Goal: Task Accomplishment & Management: Complete application form

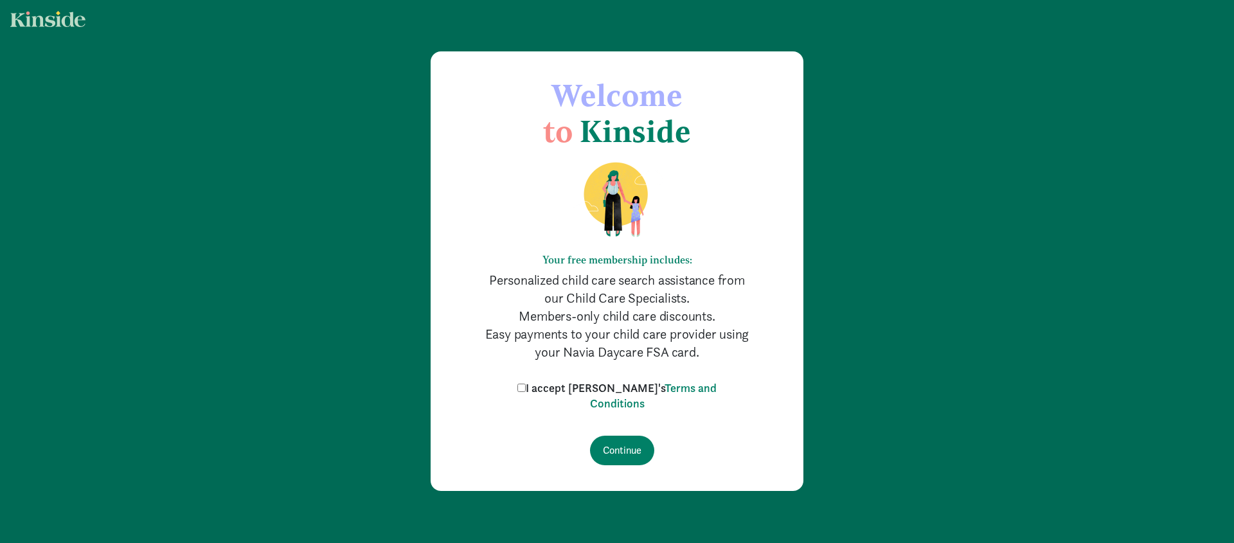
click at [526, 390] on input "I accept Kinside's Terms and Conditions" at bounding box center [521, 388] width 8 height 8
checkbox input "true"
click at [618, 443] on input "Continue" at bounding box center [622, 451] width 64 height 30
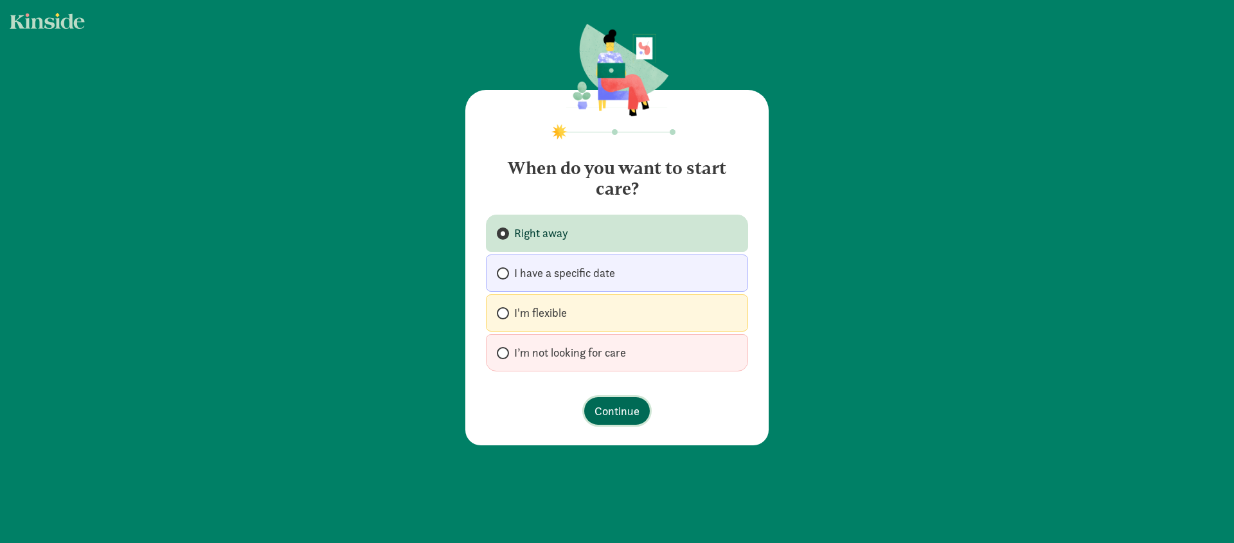
click at [625, 408] on span "Continue" at bounding box center [616, 410] width 45 height 17
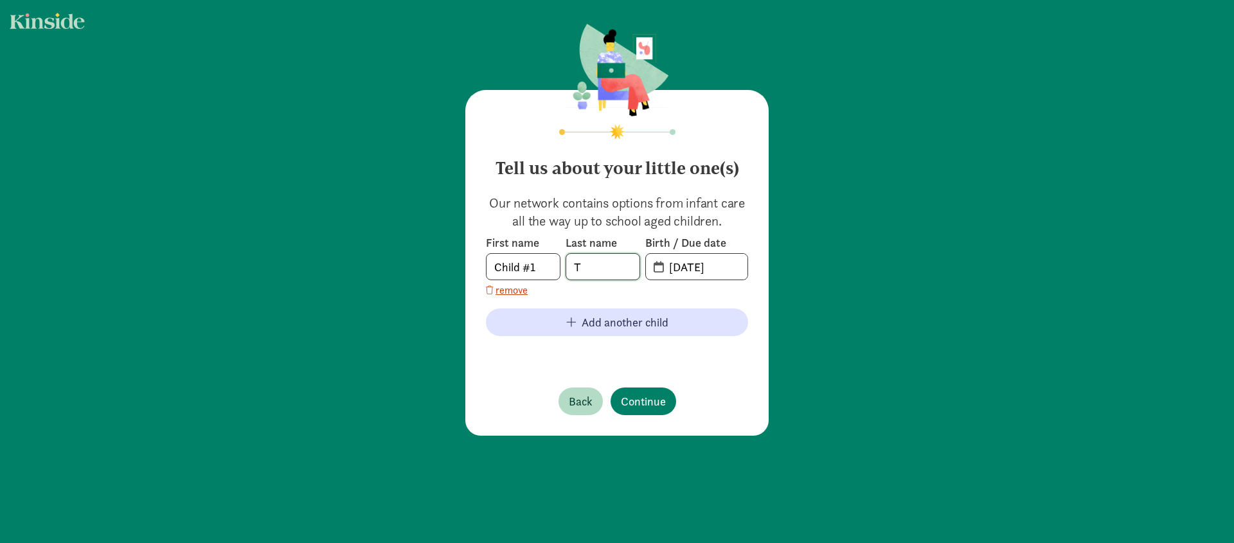
click at [592, 263] on input "T" at bounding box center [602, 267] width 73 height 26
click at [705, 266] on input "[DATE]" at bounding box center [704, 267] width 86 height 26
click at [695, 269] on input "[DATE]" at bounding box center [704, 267] width 86 height 26
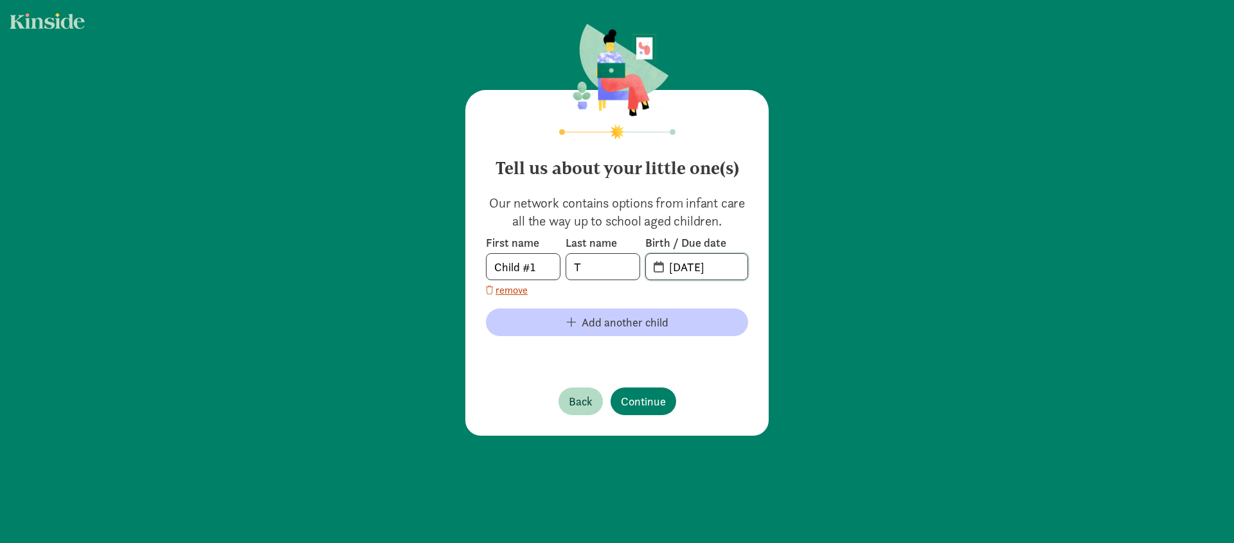
type input "[DATE]"
click at [630, 324] on span "Add another child" at bounding box center [625, 322] width 87 height 17
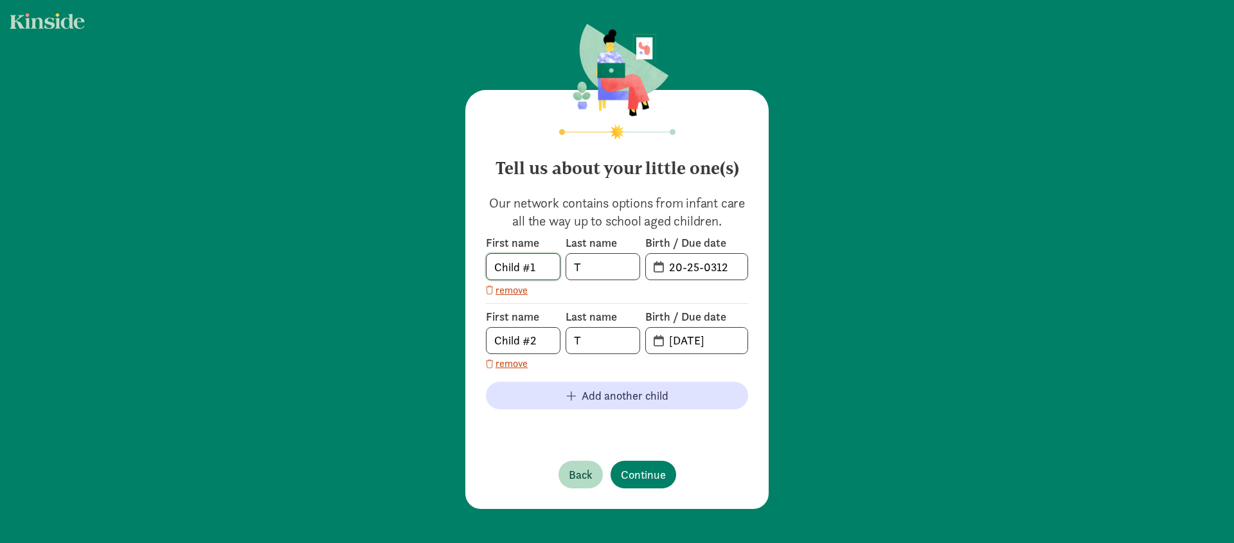
click at [515, 276] on input "Child #1" at bounding box center [522, 267] width 73 height 26
click at [515, 270] on input "Child #1" at bounding box center [522, 267] width 73 height 26
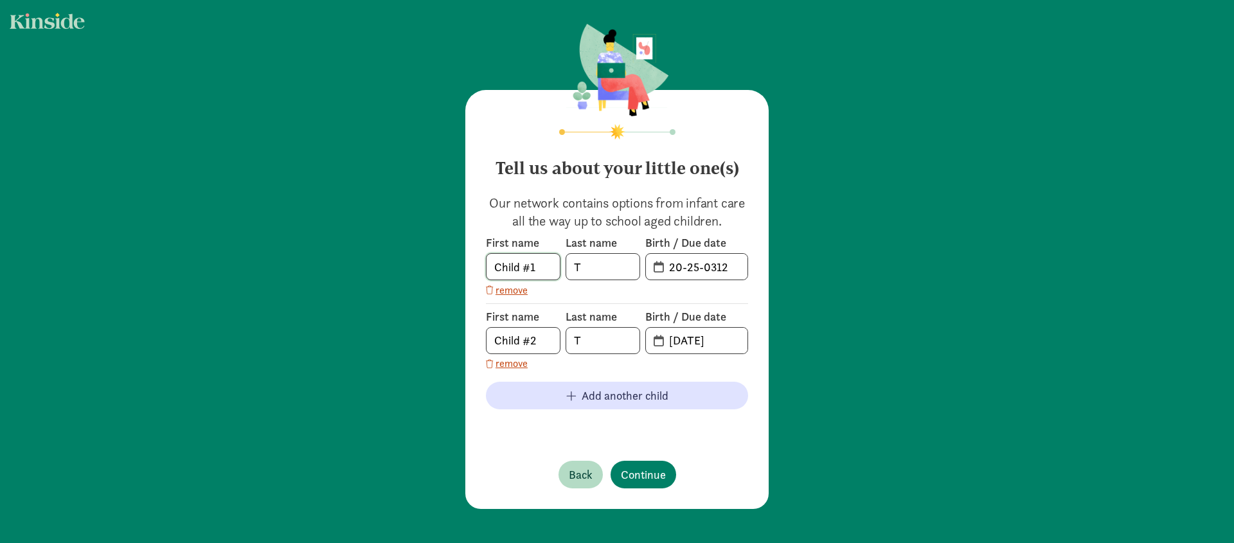
click at [515, 270] on input "Child #1" at bounding box center [522, 267] width 73 height 26
type input "[PERSON_NAME]"
type input "Tye"
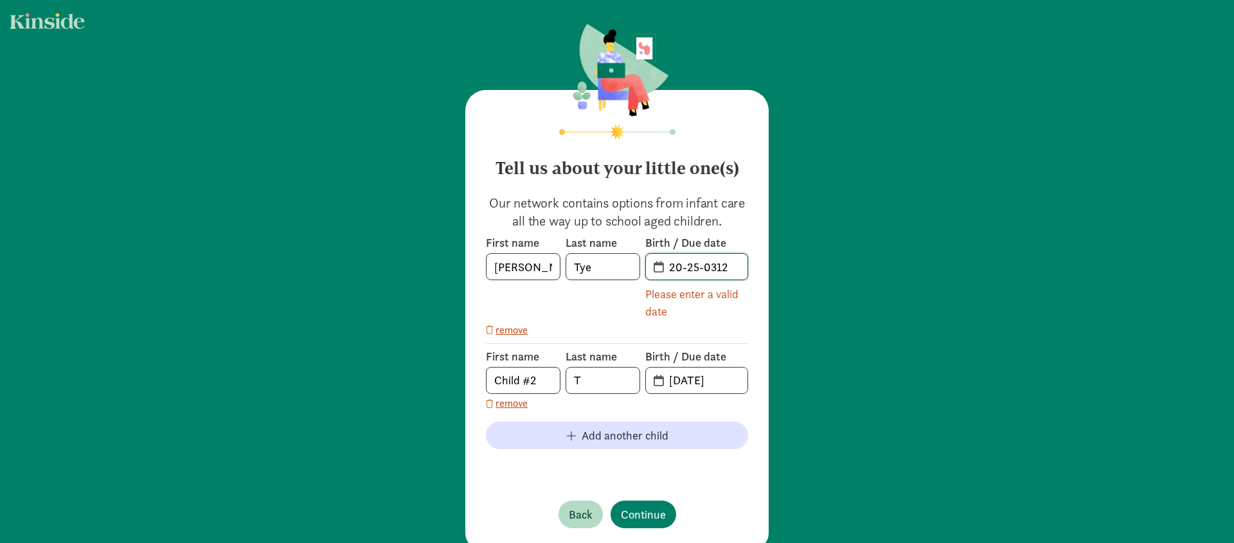
click at [691, 271] on input "20-25-0312" at bounding box center [704, 267] width 86 height 26
click at [688, 267] on input "20-25-0312" at bounding box center [704, 267] width 86 height 26
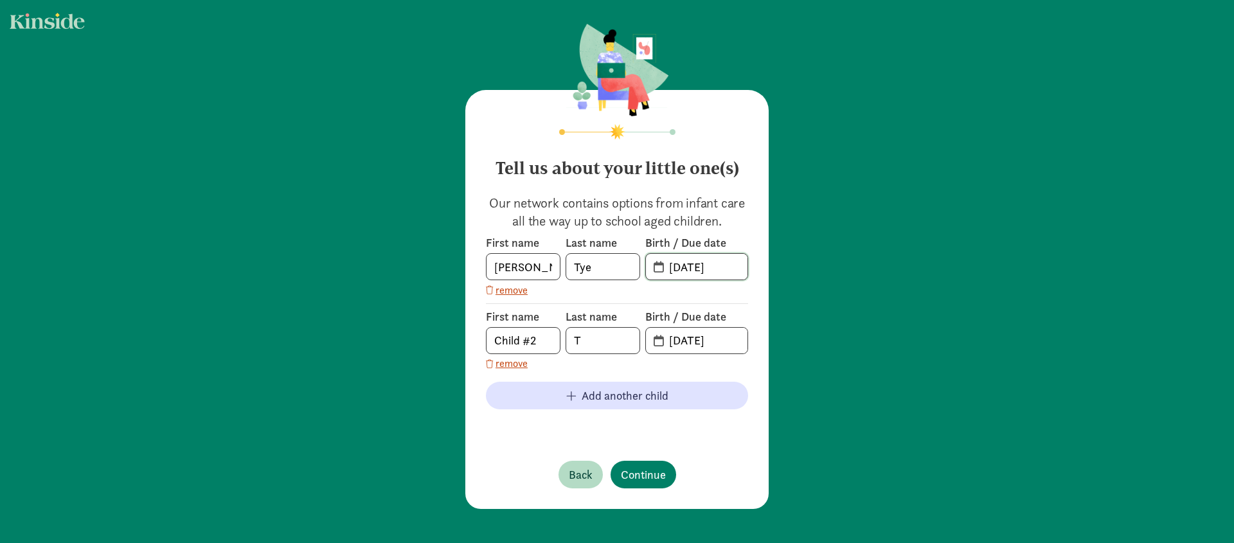
type input "[DATE]"
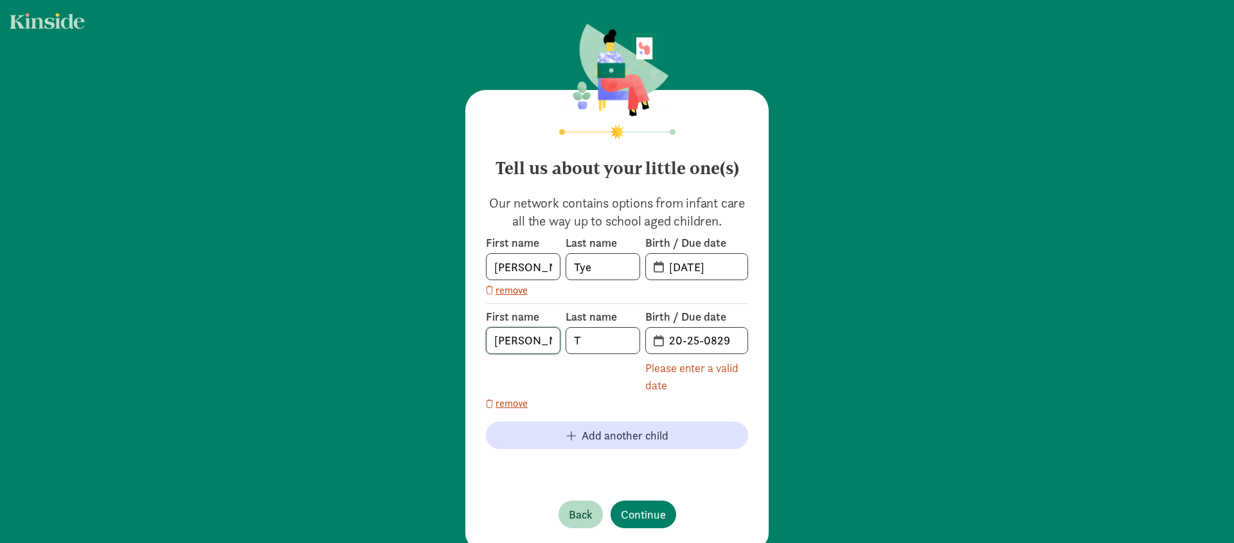
type input "[PERSON_NAME]"
type input "Tye"
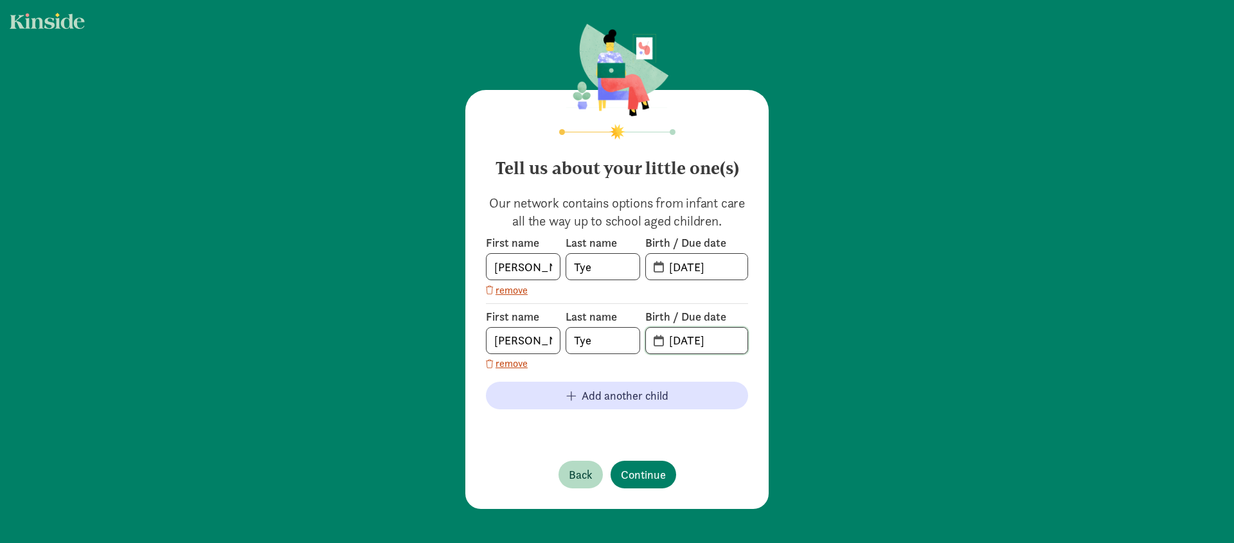
type input "[DATE]"
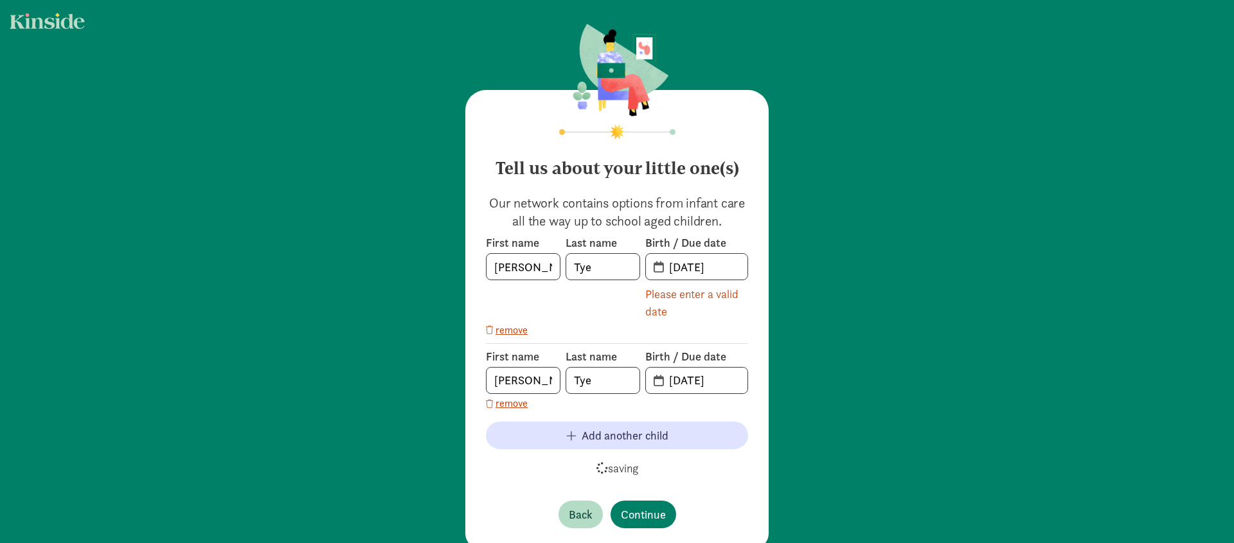
click at [727, 423] on div "First name [PERSON_NAME] Last name [PERSON_NAME] Birth / Due date [DATE] Please…" at bounding box center [617, 355] width 262 height 240
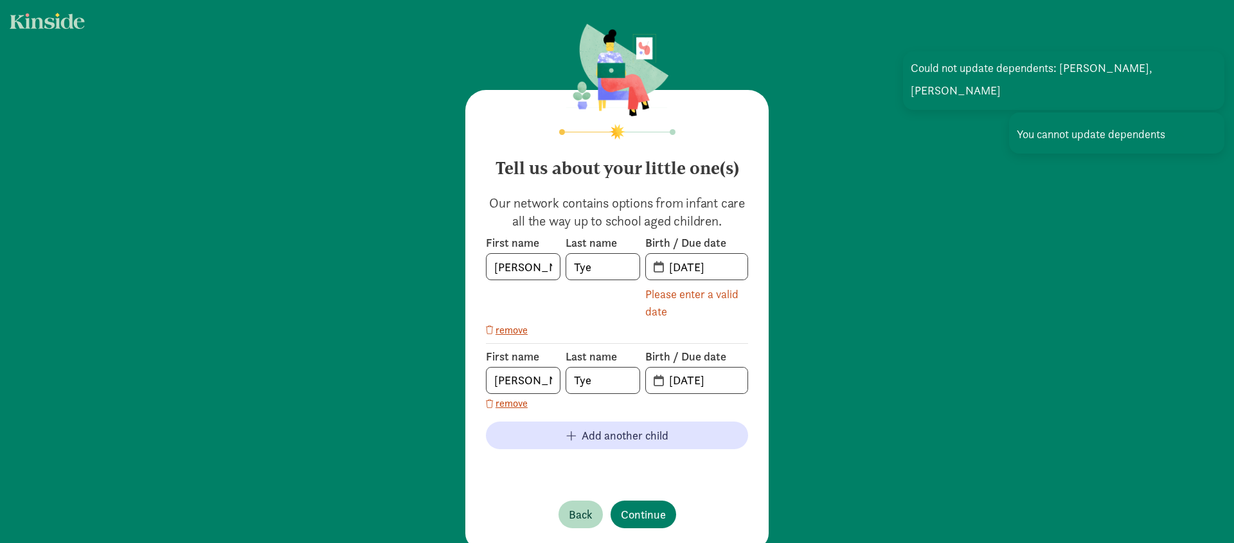
scroll to position [10, 0]
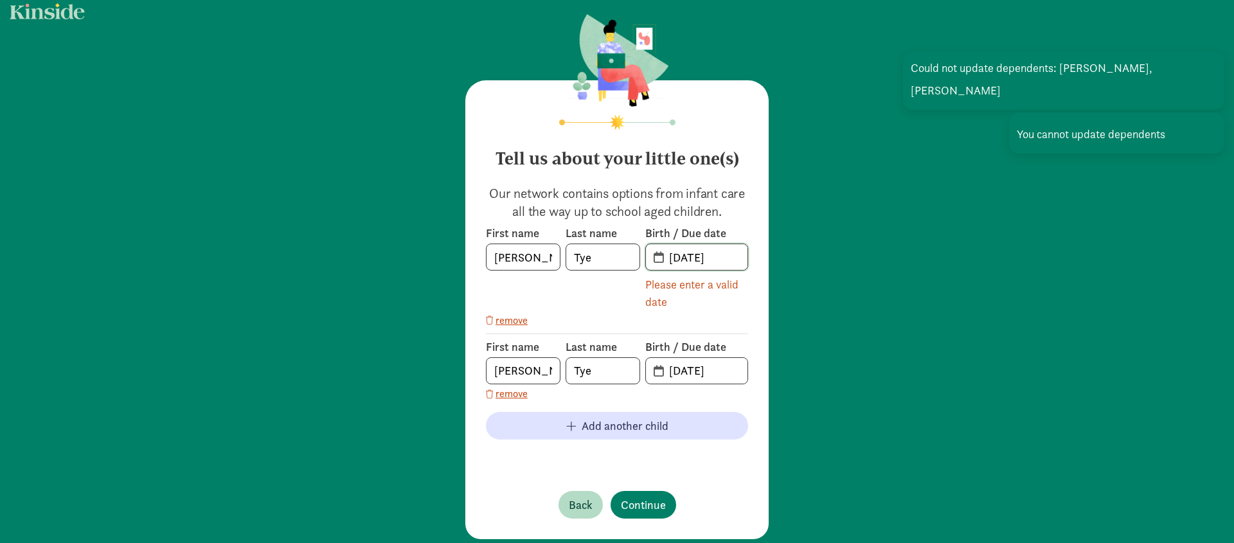
click at [695, 251] on input "[DATE]" at bounding box center [704, 257] width 86 height 26
click at [702, 258] on input "[DATE]" at bounding box center [704, 257] width 86 height 26
click at [661, 260] on span "[DATE]" at bounding box center [697, 257] width 102 height 26
click at [655, 262] on span "[DATE]" at bounding box center [697, 257] width 102 height 26
click at [704, 260] on input "[DATE]" at bounding box center [704, 257] width 86 height 26
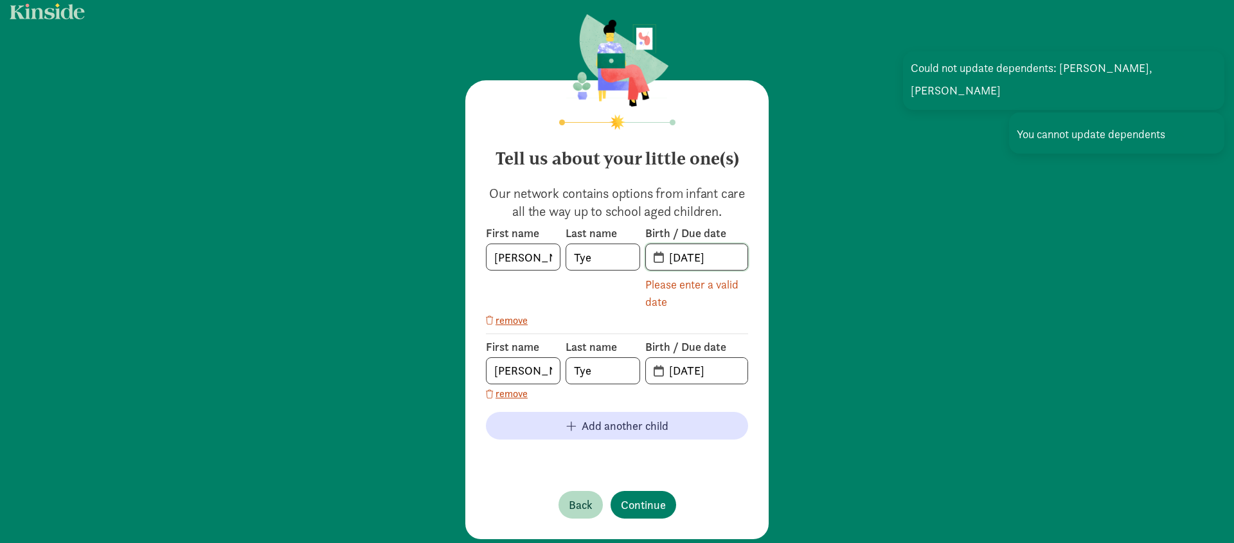
click at [704, 260] on input "[DATE]" at bounding box center [704, 257] width 86 height 26
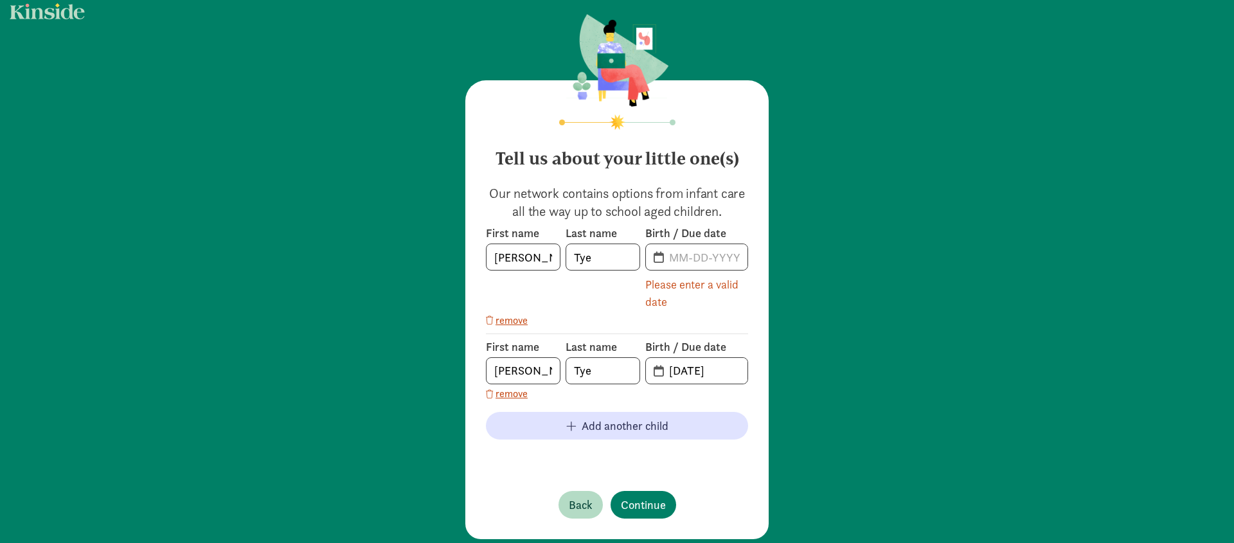
click at [652, 254] on span at bounding box center [697, 257] width 102 height 26
click at [660, 263] on span at bounding box center [697, 257] width 102 height 26
click at [659, 259] on span at bounding box center [697, 257] width 102 height 26
click at [664, 259] on input "text" at bounding box center [704, 257] width 86 height 26
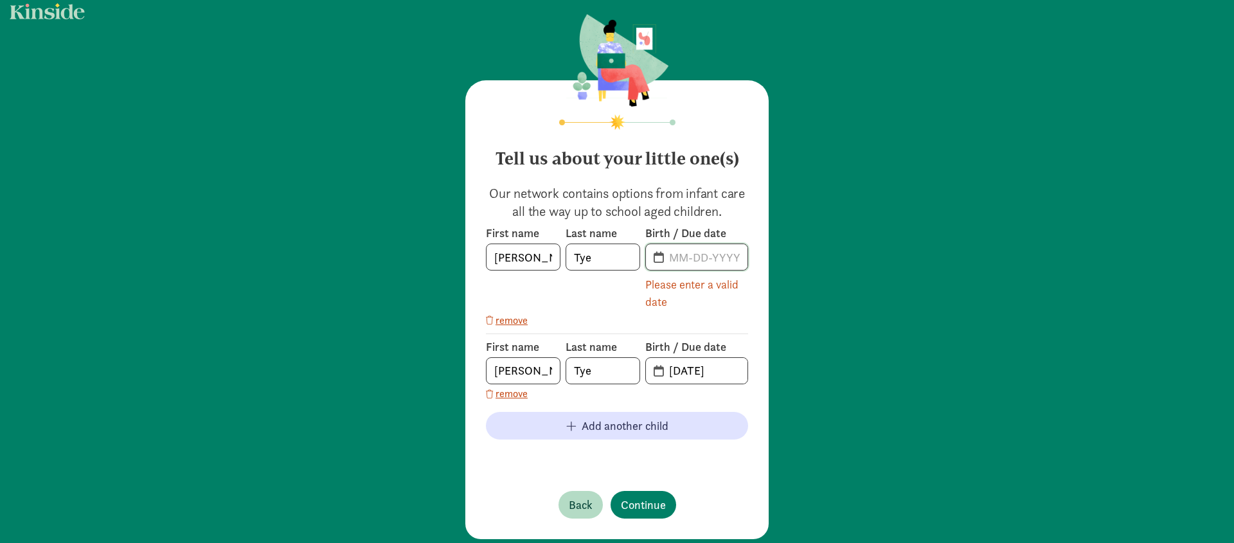
click at [664, 258] on input "text" at bounding box center [704, 257] width 86 height 26
click at [654, 260] on span at bounding box center [697, 257] width 102 height 26
click at [690, 369] on input "[DATE]" at bounding box center [704, 371] width 86 height 26
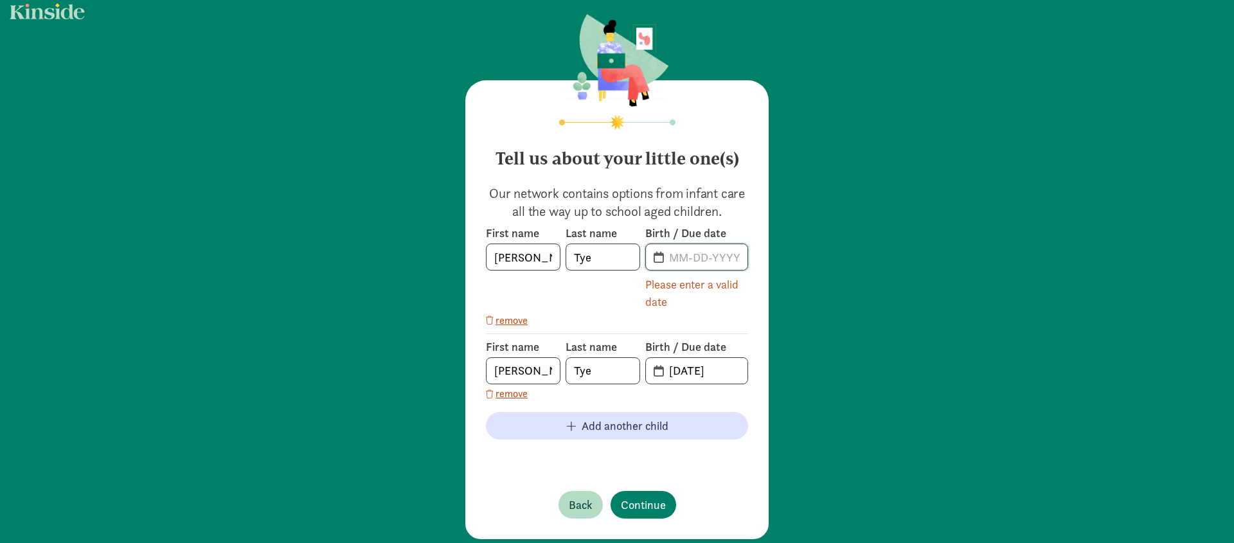
click at [686, 258] on input "text" at bounding box center [704, 257] width 86 height 26
paste input "[DATE]"
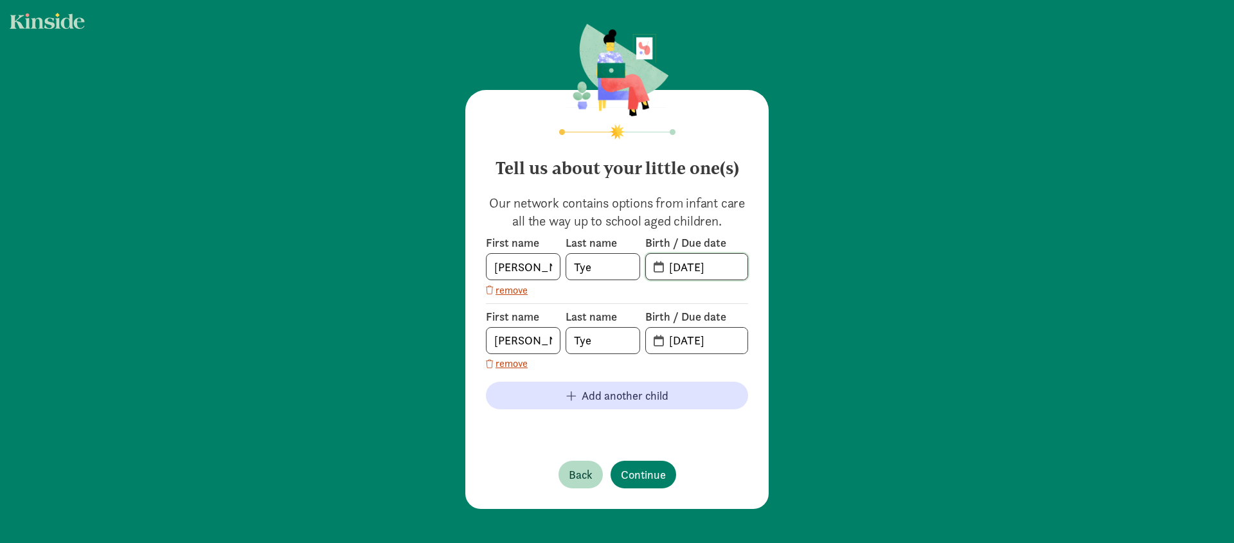
scroll to position [0, 0]
type input "[DATE]"
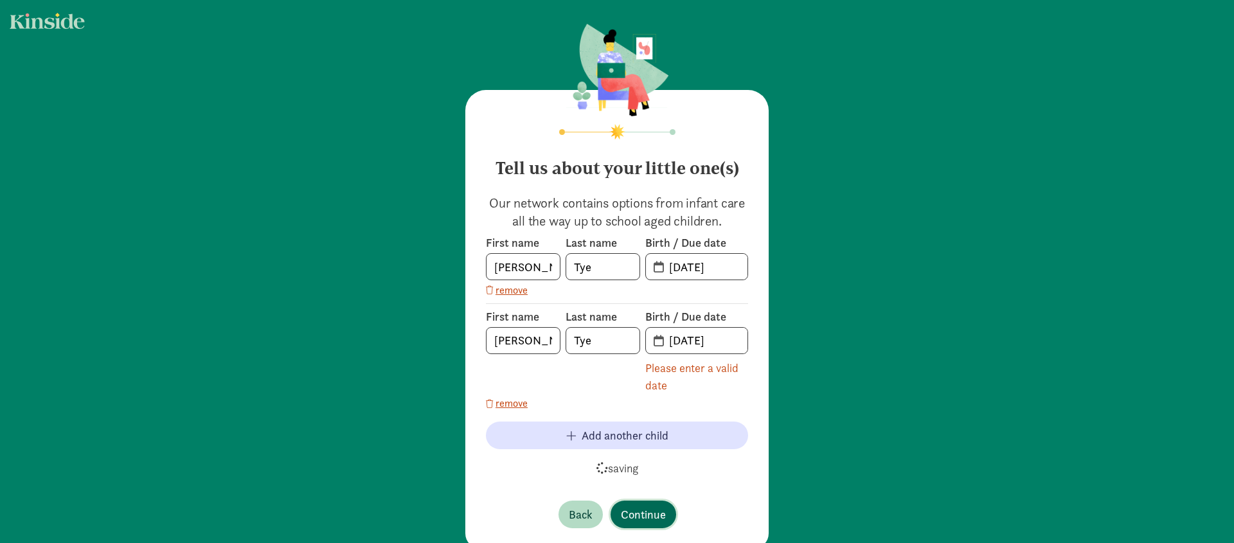
click at [634, 472] on div "Tell us about your little one(s) Our network contains options from infant care …" at bounding box center [616, 319] width 303 height 459
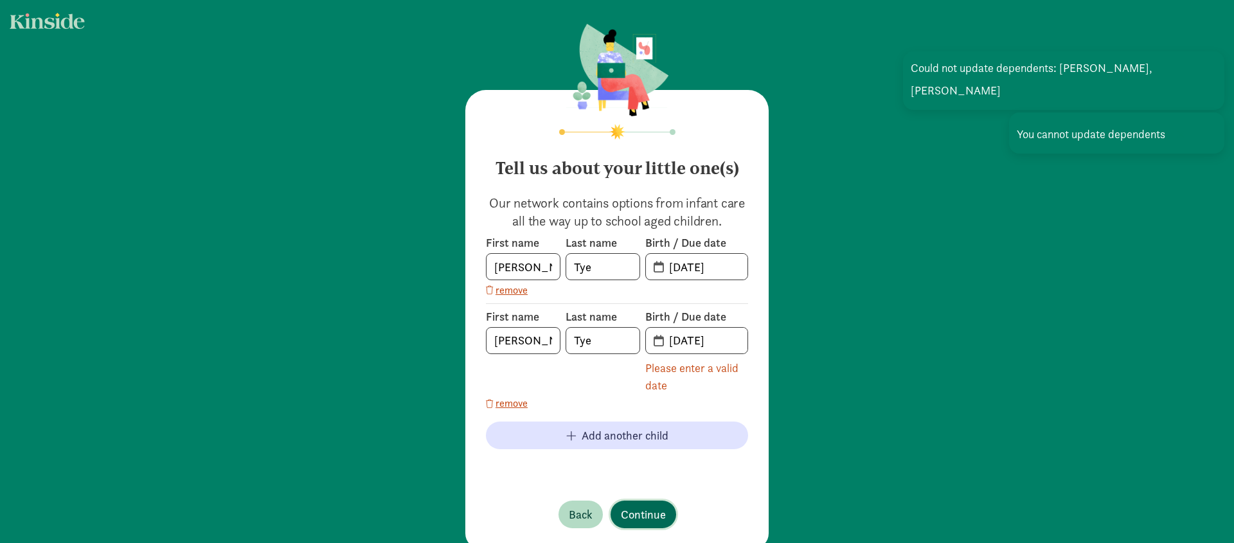
click at [659, 516] on span "Continue" at bounding box center [643, 514] width 45 height 17
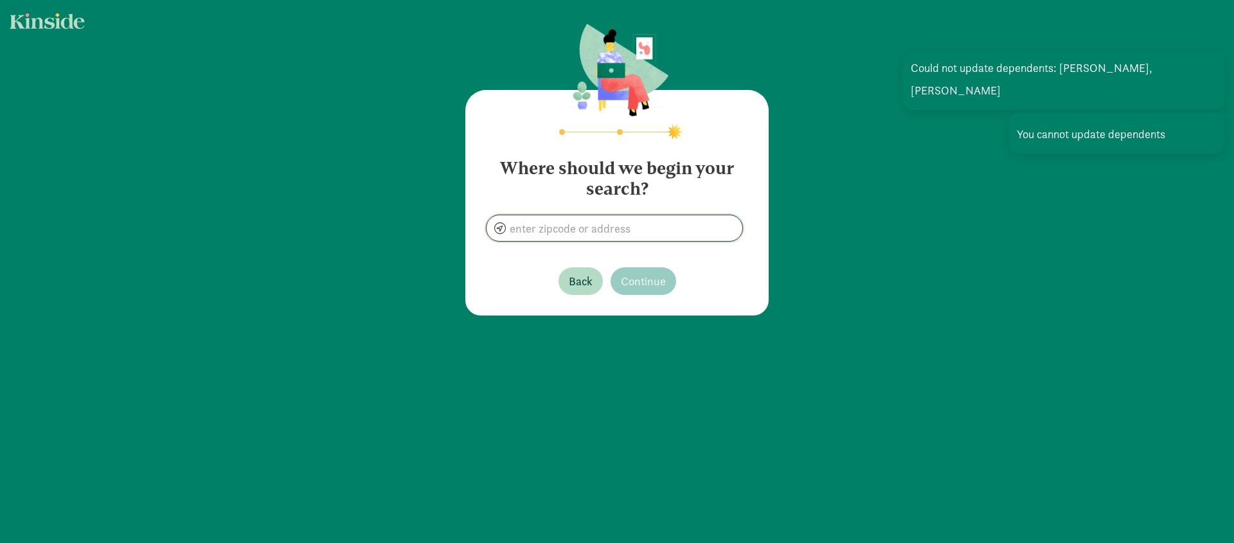
click at [601, 238] on input at bounding box center [614, 228] width 256 height 26
